Goal: Find specific page/section: Find specific page/section

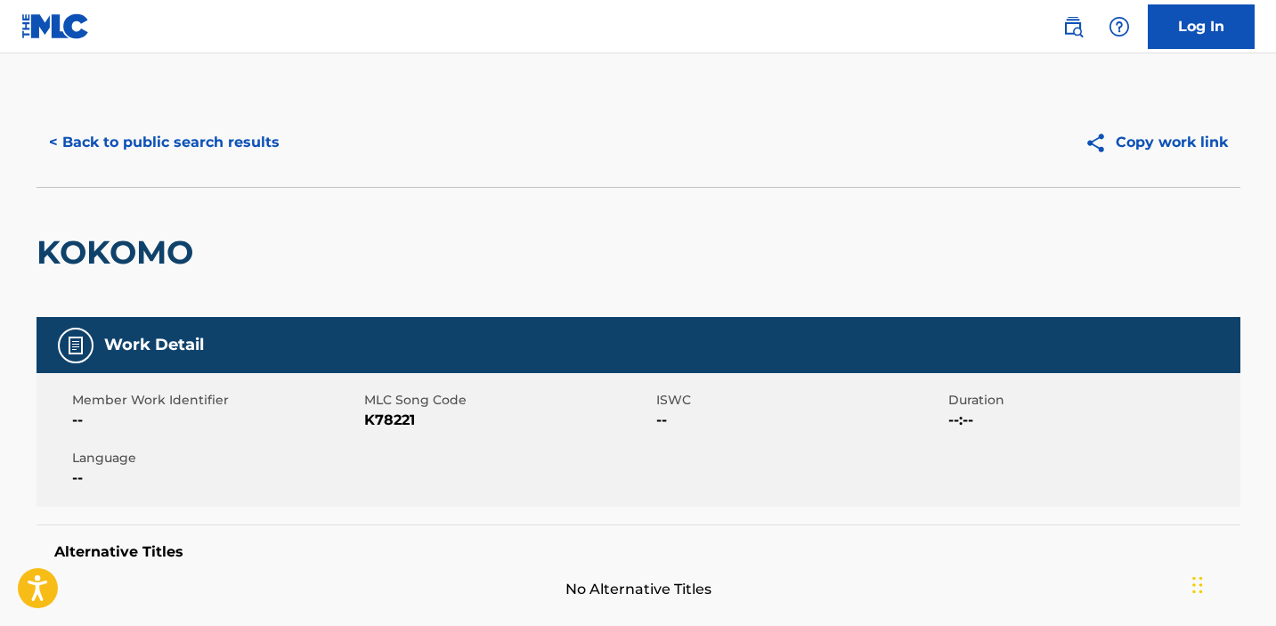
click at [174, 141] on button "< Back to public search results" at bounding box center [165, 142] width 256 height 45
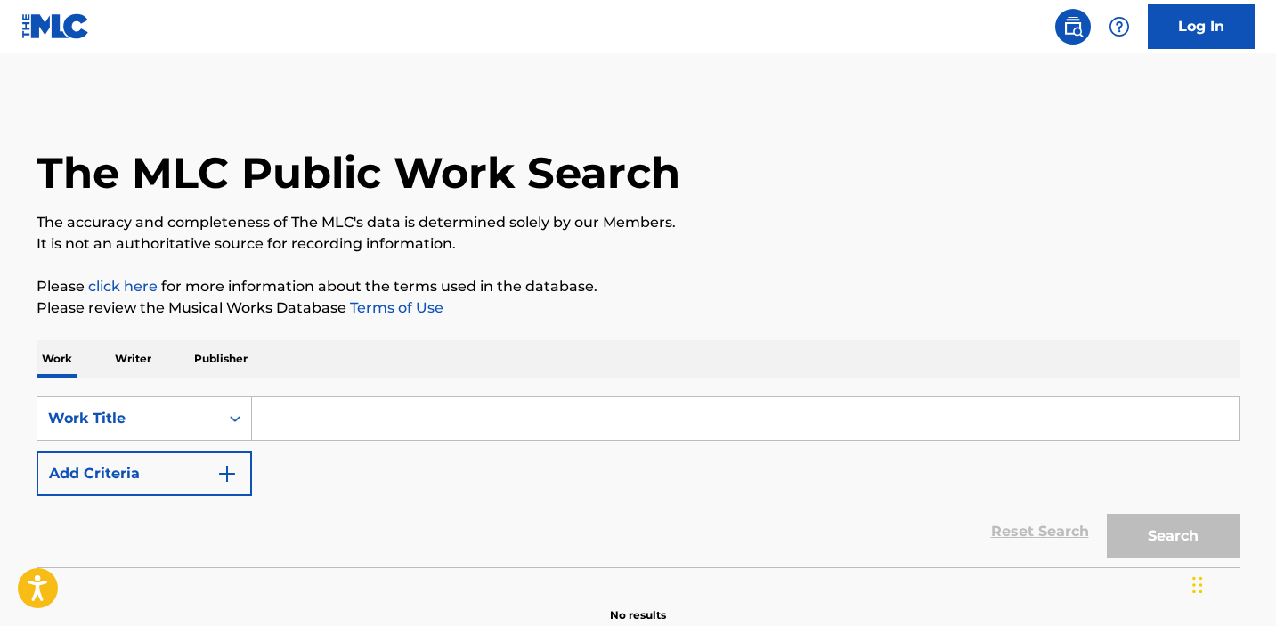
click at [339, 419] on input "Search Form" at bounding box center [746, 418] width 988 height 43
paste input "Satisfaction"
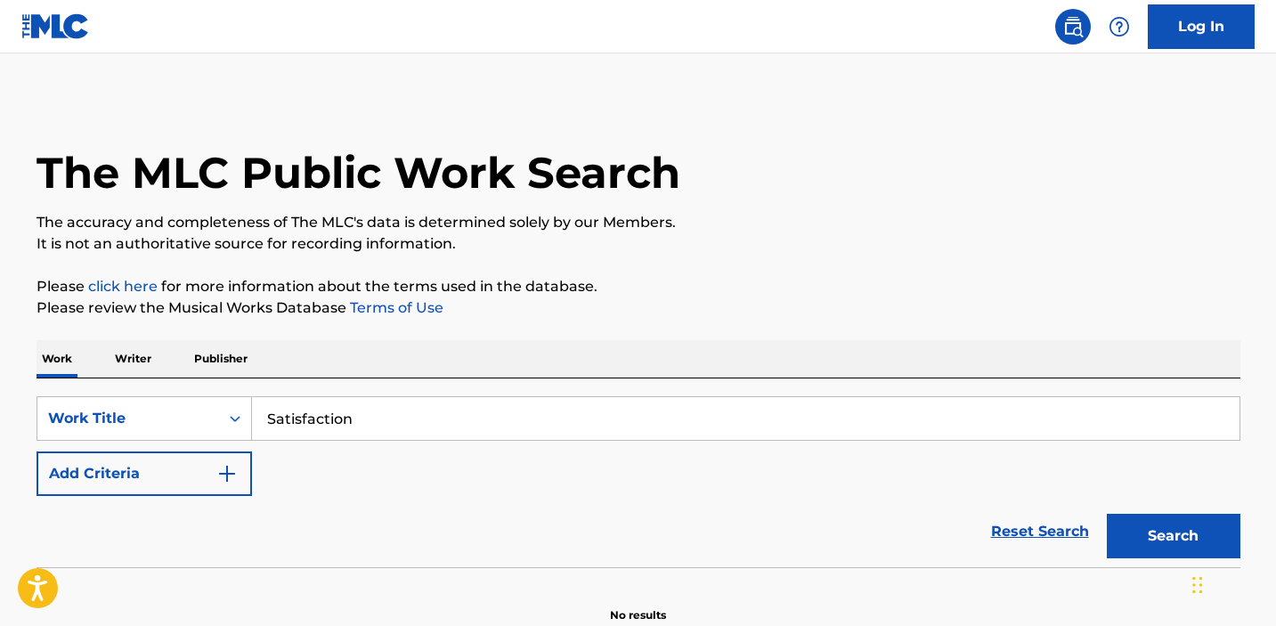
type input "Satisfaction"
click at [229, 473] on img "Search Form" at bounding box center [226, 473] width 21 height 21
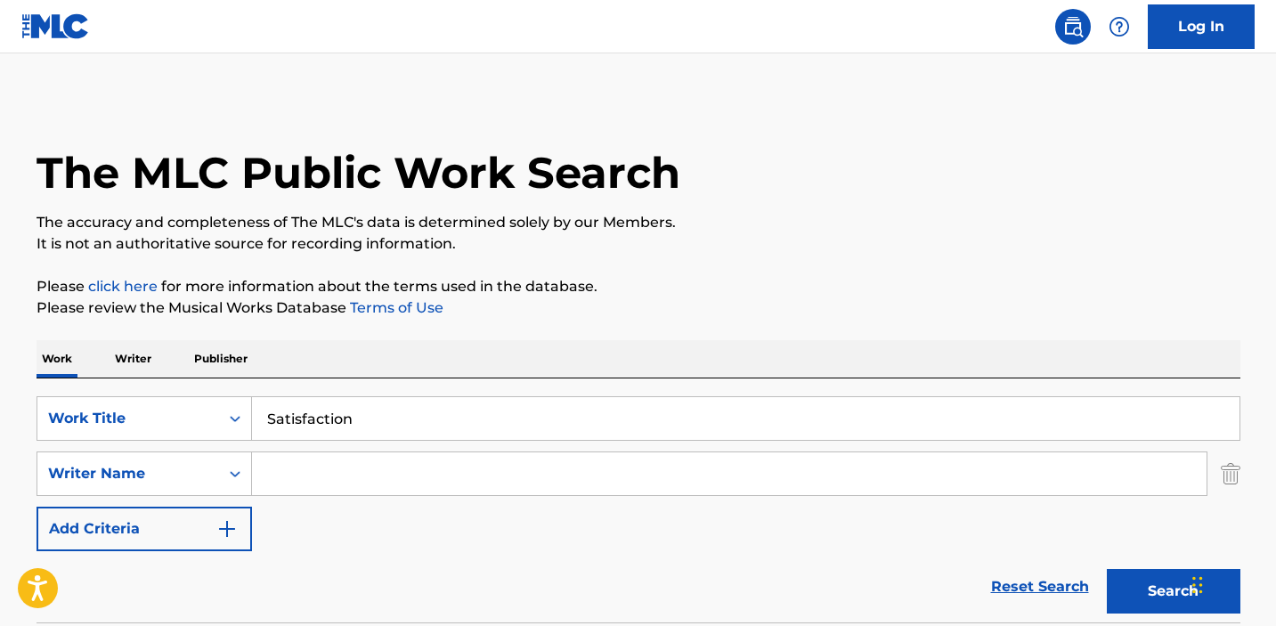
click at [291, 465] on input "Search Form" at bounding box center [729, 473] width 955 height 43
paste input "Benassi"
type input "Benassi"
click at [1107, 569] on button "Search" at bounding box center [1174, 591] width 134 height 45
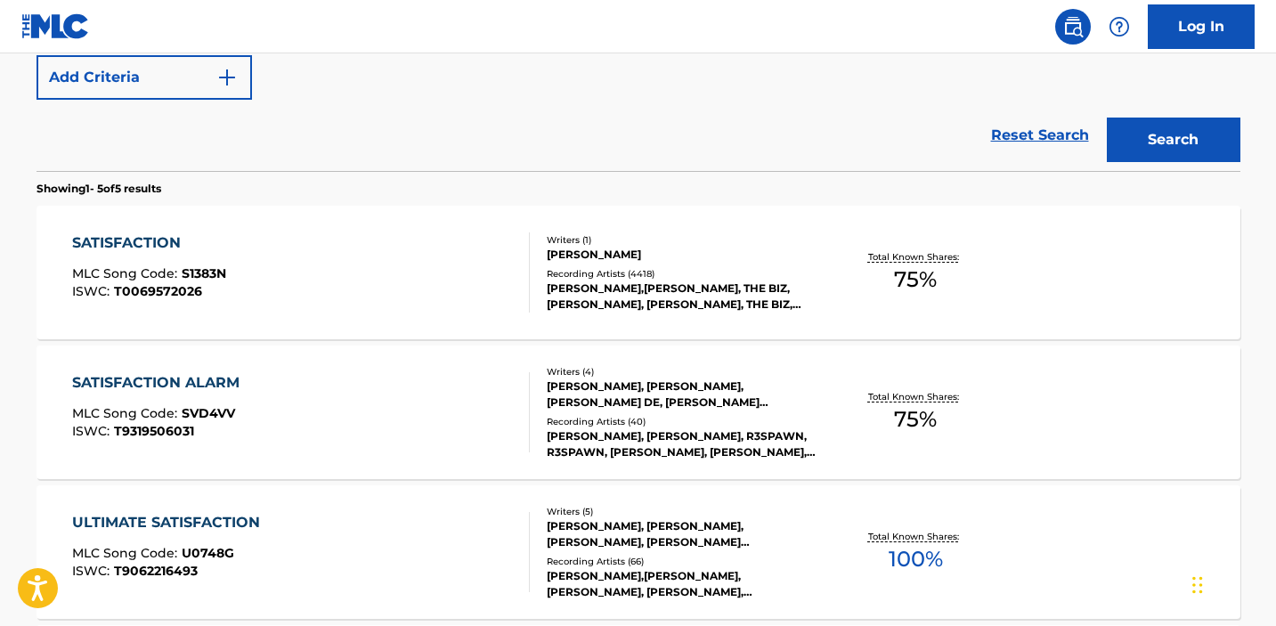
scroll to position [594, 0]
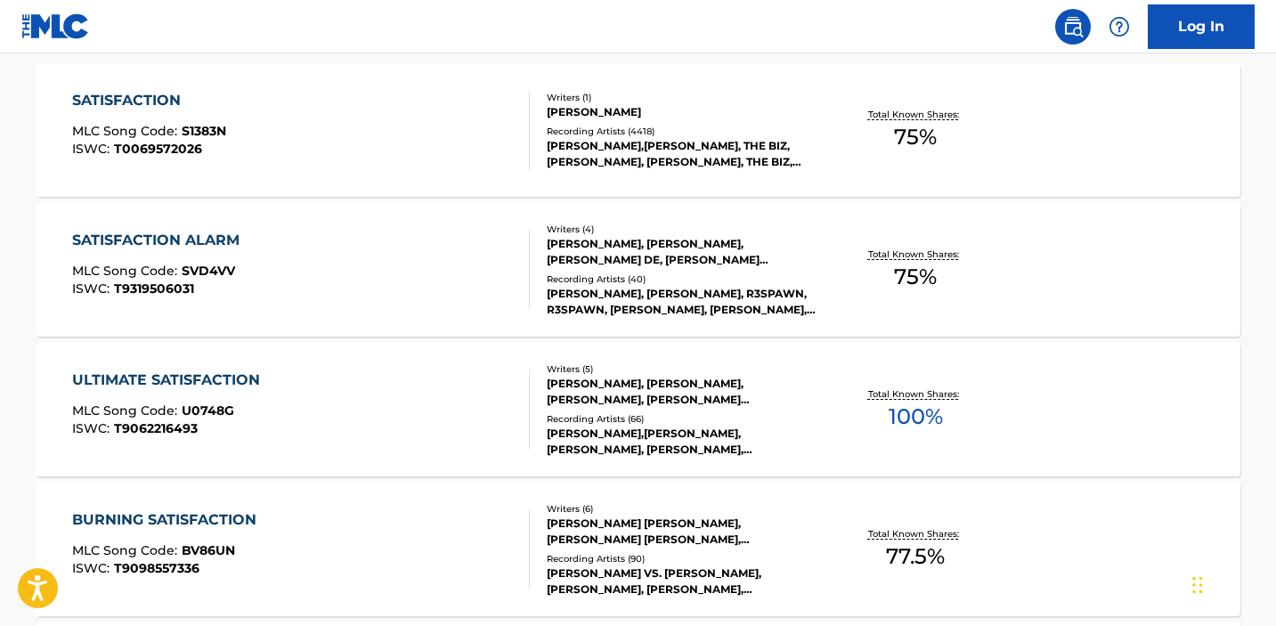
click at [146, 101] on div "SATISFACTION" at bounding box center [149, 100] width 154 height 21
